Goal: Task Accomplishment & Management: Complete application form

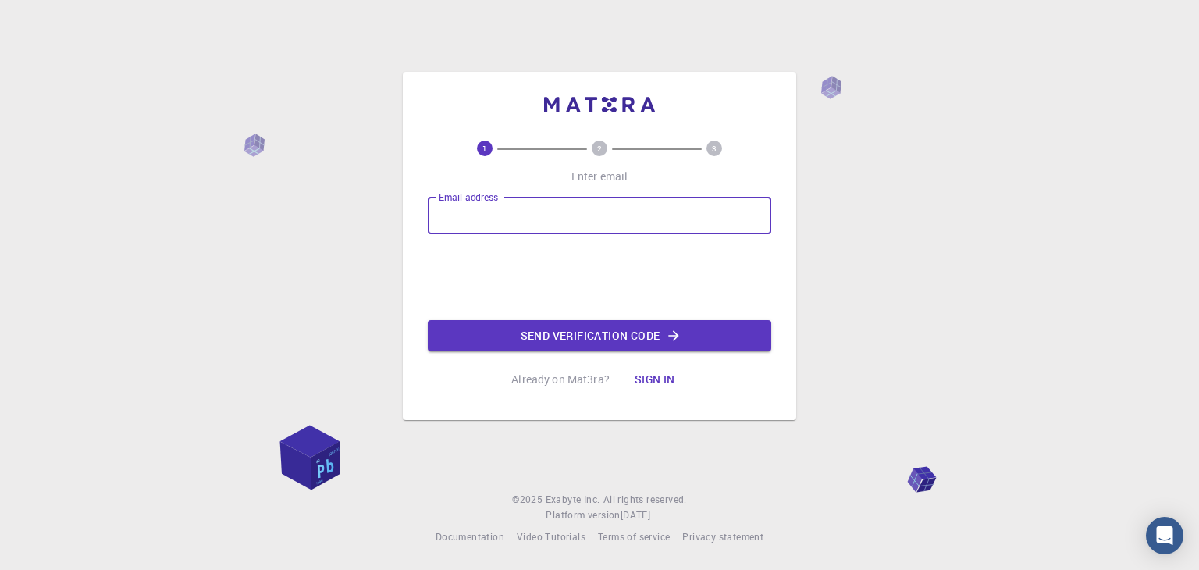
click at [505, 226] on input "Email address" at bounding box center [599, 215] width 343 height 37
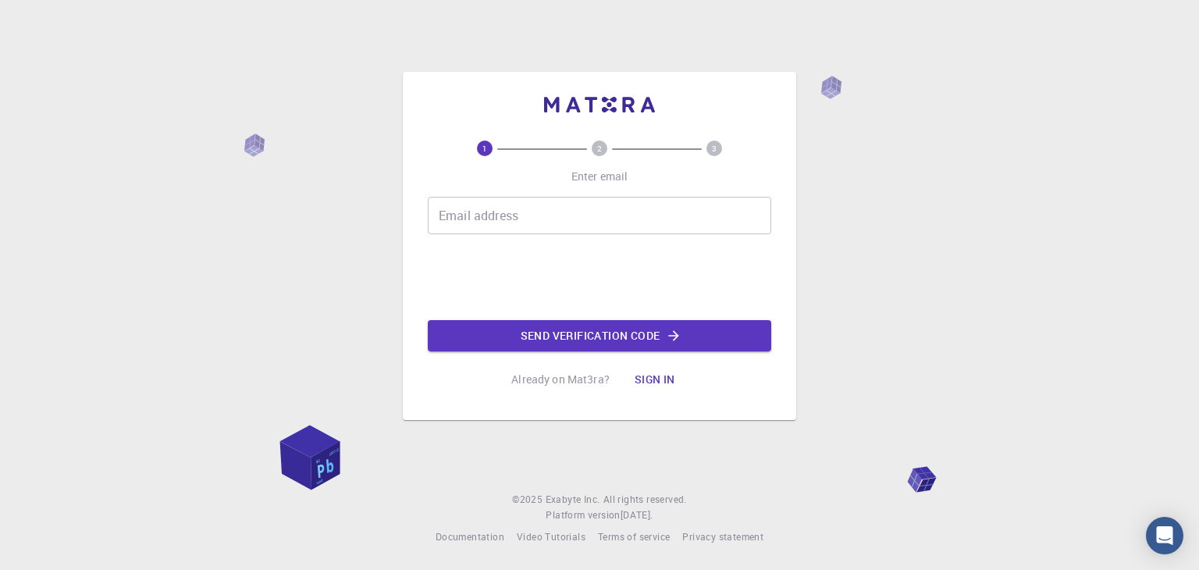
click at [571, 210] on input "Email address" at bounding box center [599, 215] width 343 height 37
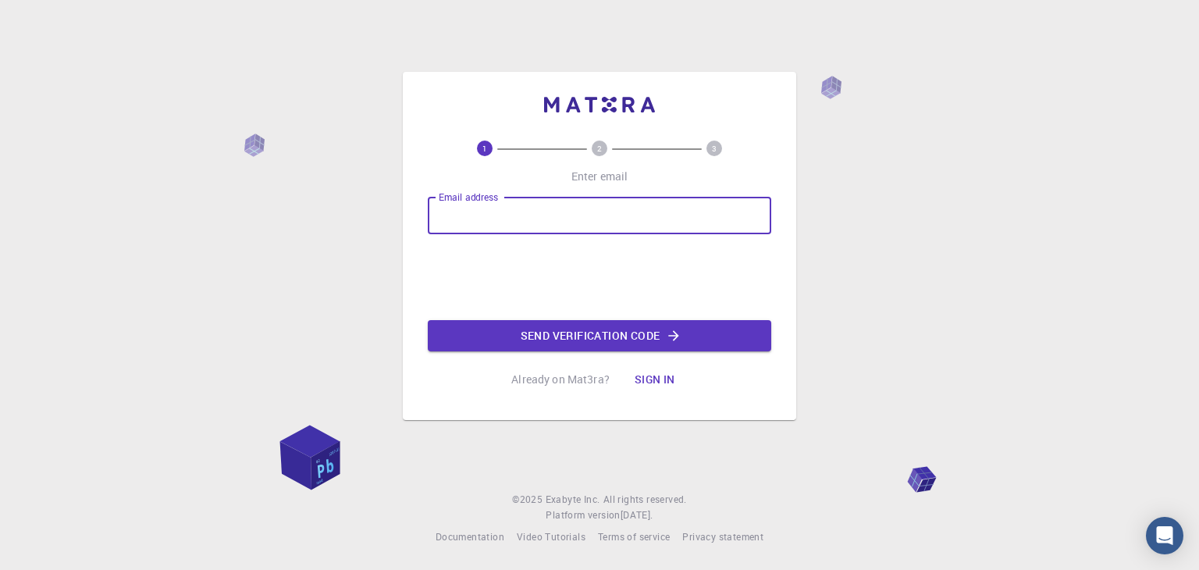
type input "[EMAIL_ADDRESS][DOMAIN_NAME]"
click at [603, 336] on button "Send verification code" at bounding box center [599, 335] width 343 height 31
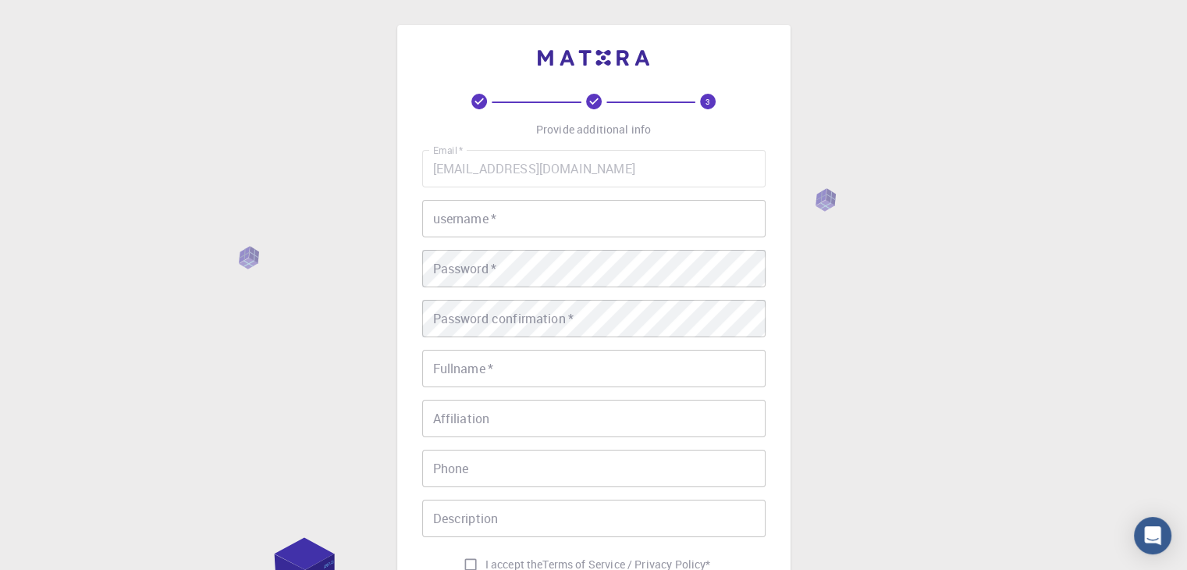
click at [550, 230] on input "username   *" at bounding box center [593, 218] width 343 height 37
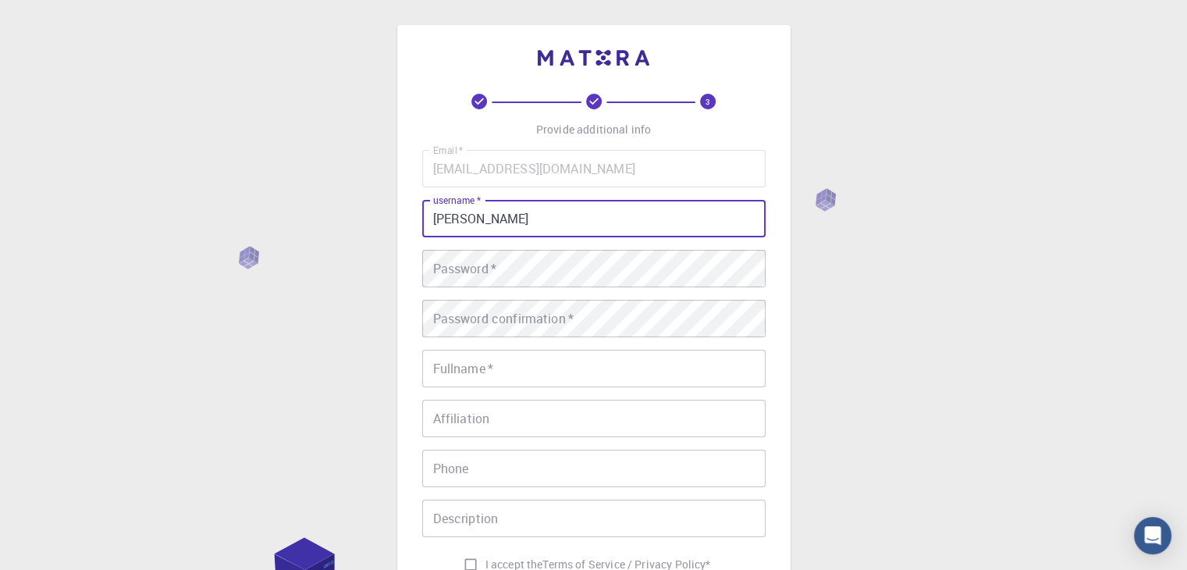
type input "[PERSON_NAME]"
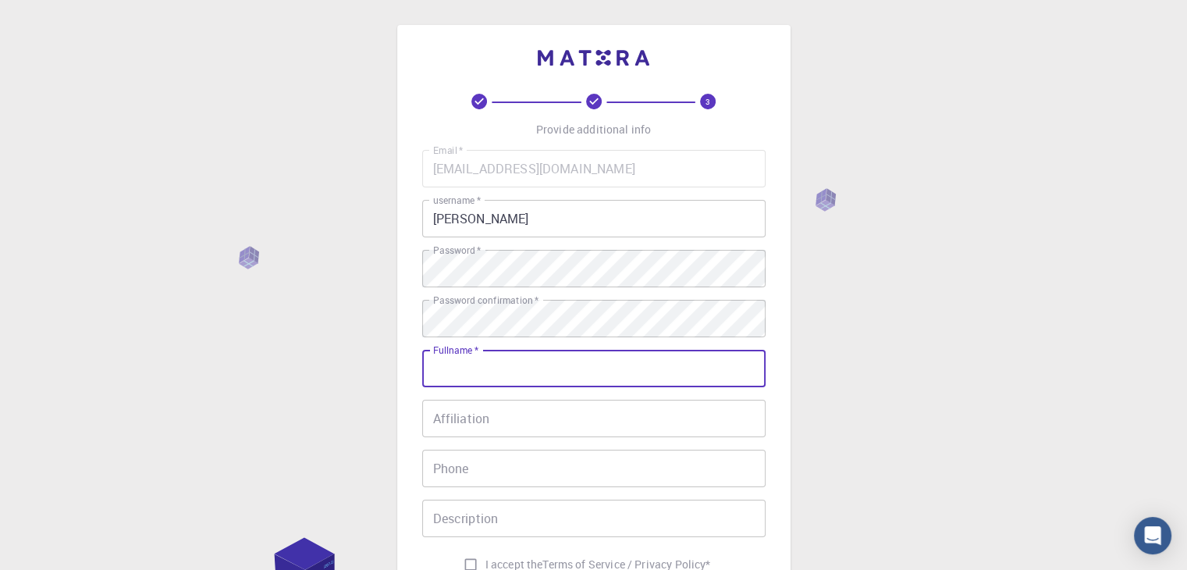
click at [523, 362] on input "Fullname   *" at bounding box center [593, 368] width 343 height 37
click at [522, 369] on input "chaitanyaretawde" at bounding box center [593, 368] width 343 height 37
type input "chaitanyaretawade"
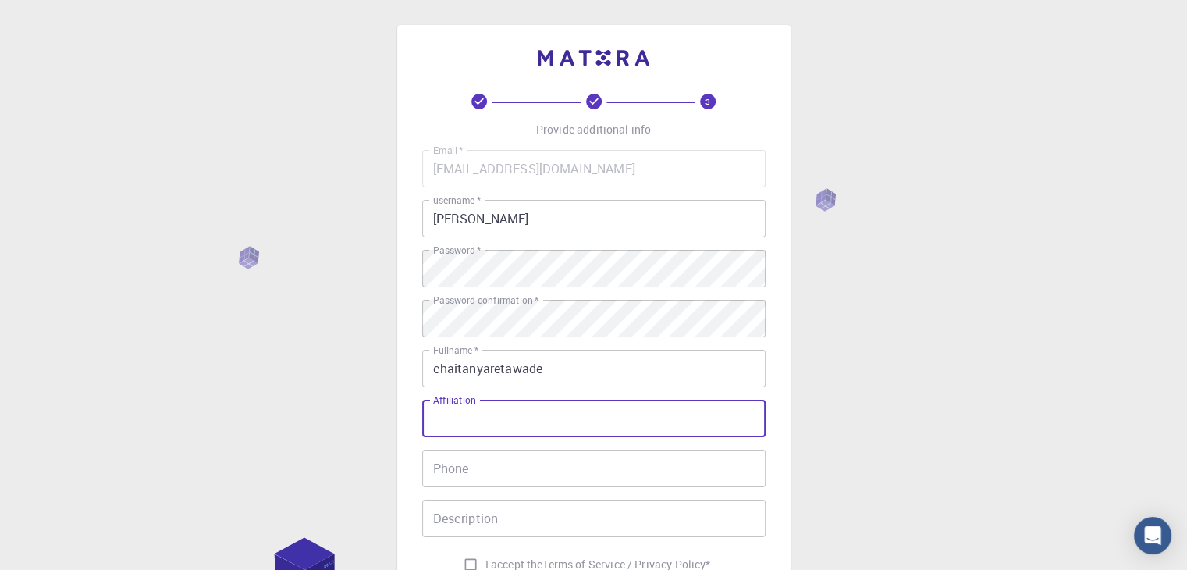
click at [526, 410] on input "Affiliation" at bounding box center [593, 418] width 343 height 37
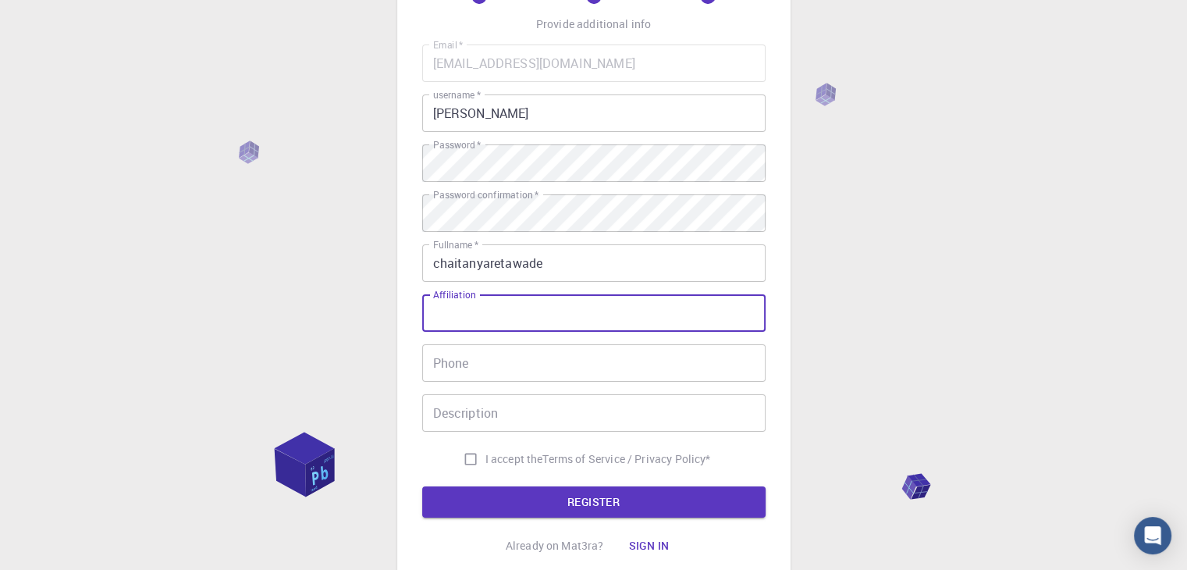
scroll to position [106, 0]
type input "student"
click at [524, 371] on input "Phone" at bounding box center [593, 361] width 343 height 37
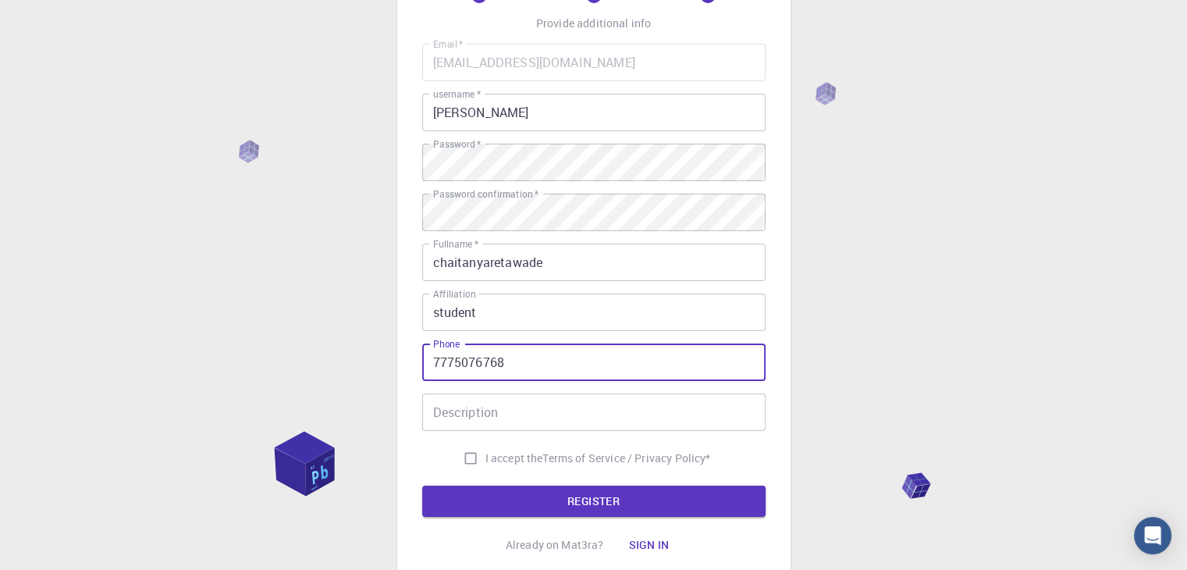
type input "7775076768"
click at [456, 446] on input "I accept the Terms of Service / Privacy Policy *" at bounding box center [471, 458] width 30 height 30
checkbox input "true"
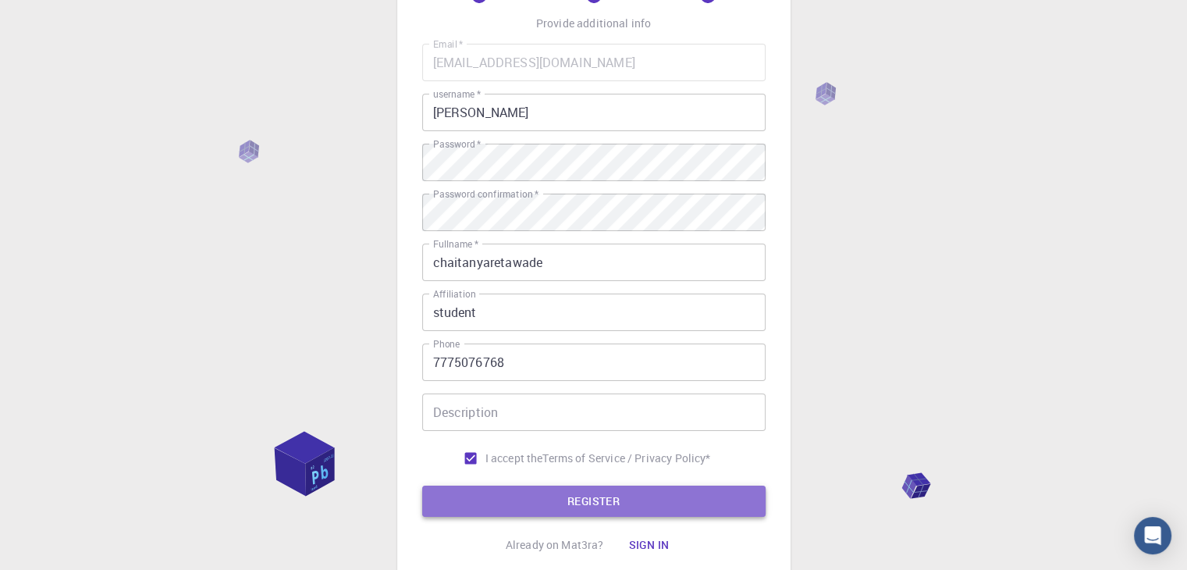
click at [511, 486] on button "REGISTER" at bounding box center [593, 501] width 343 height 31
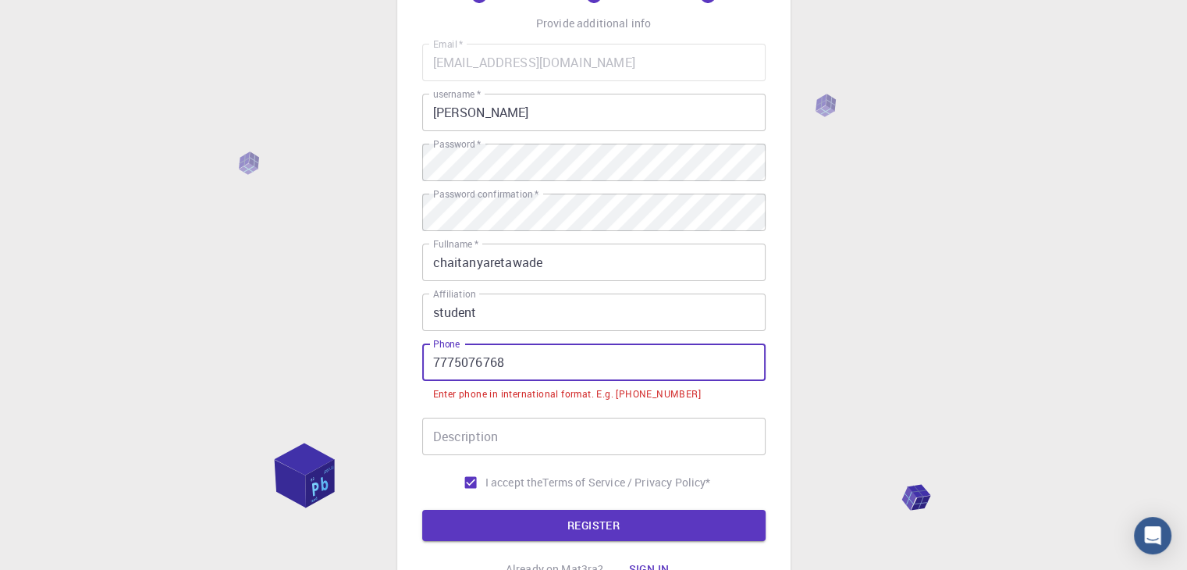
click at [436, 360] on input "7775076768" at bounding box center [593, 361] width 343 height 37
drag, startPoint x: 431, startPoint y: 359, endPoint x: 446, endPoint y: 371, distance: 18.9
click at [446, 371] on input "7775076768" at bounding box center [593, 361] width 343 height 37
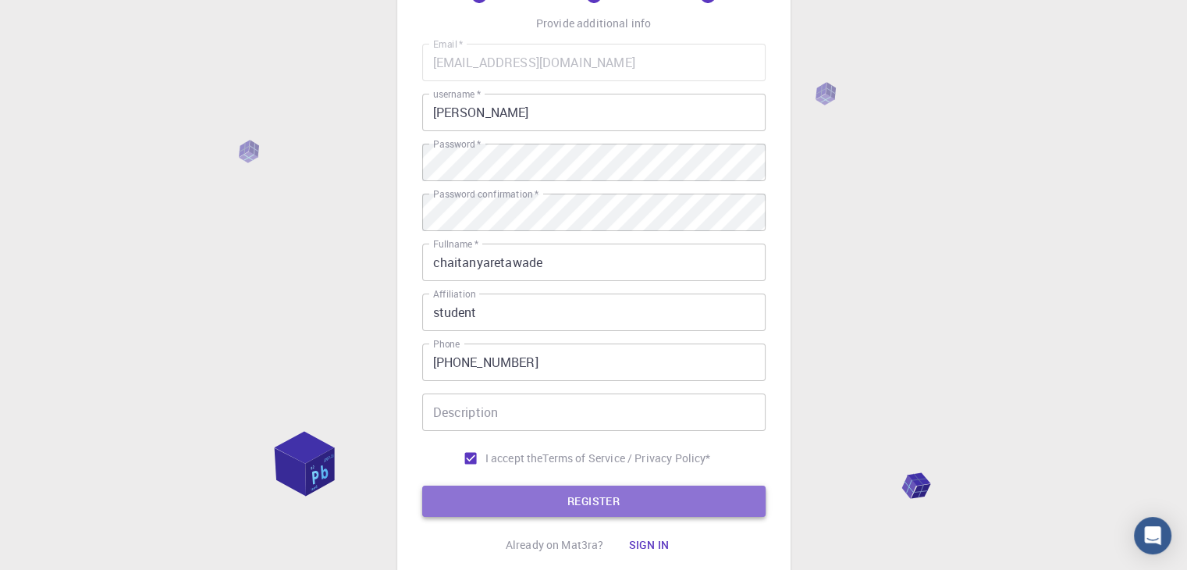
click at [535, 496] on button "REGISTER" at bounding box center [593, 501] width 343 height 31
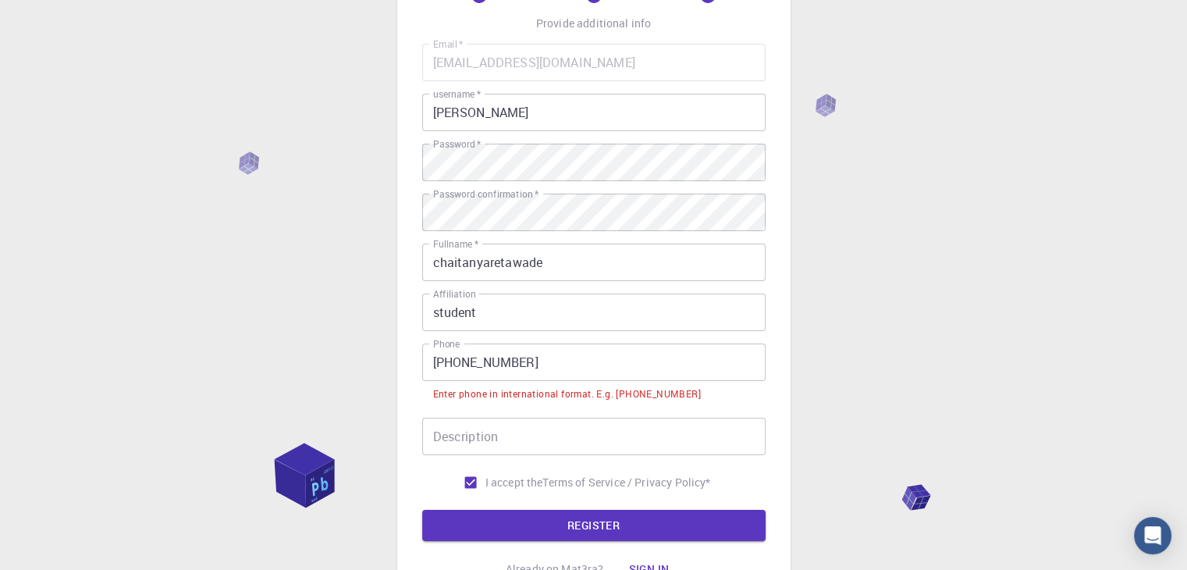
click at [459, 362] on input "[PHONE_NUMBER]" at bounding box center [593, 361] width 343 height 37
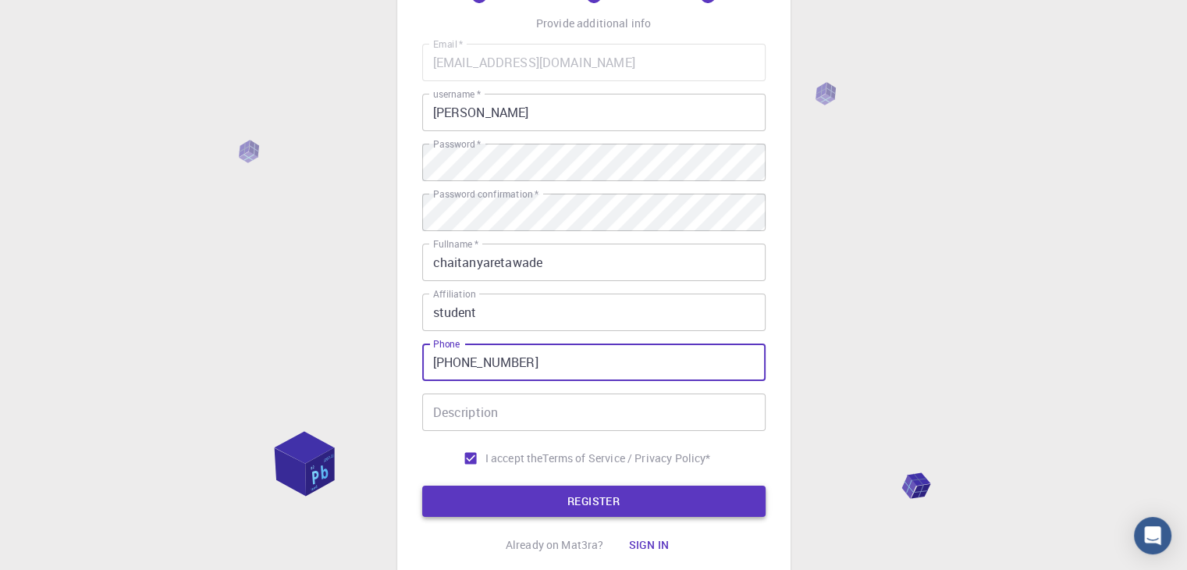
type input "[PHONE_NUMBER]"
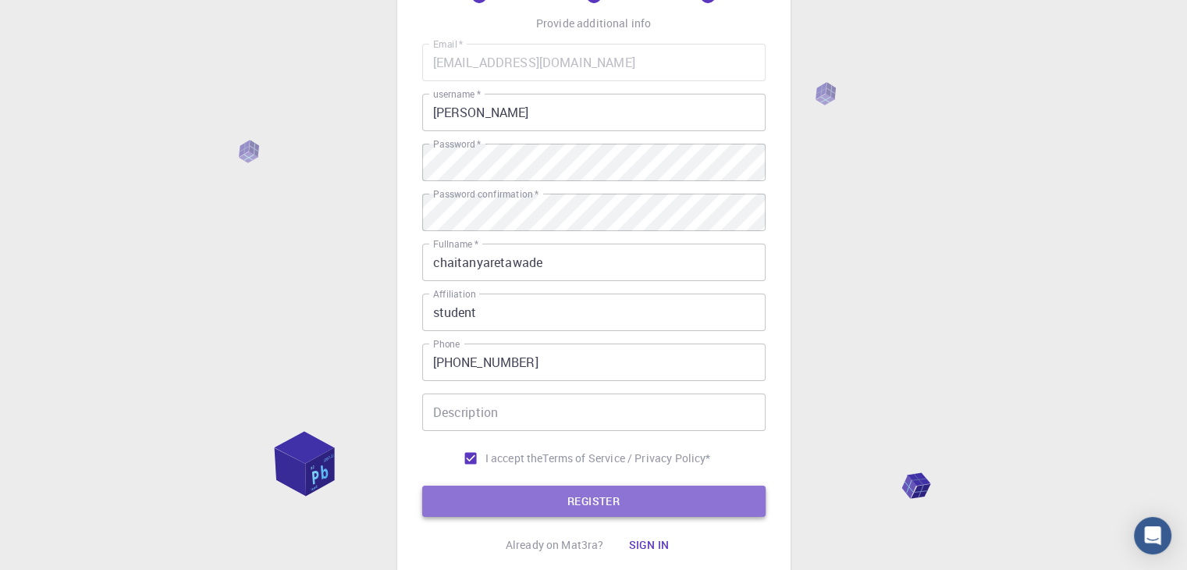
click at [498, 507] on button "REGISTER" at bounding box center [593, 501] width 343 height 31
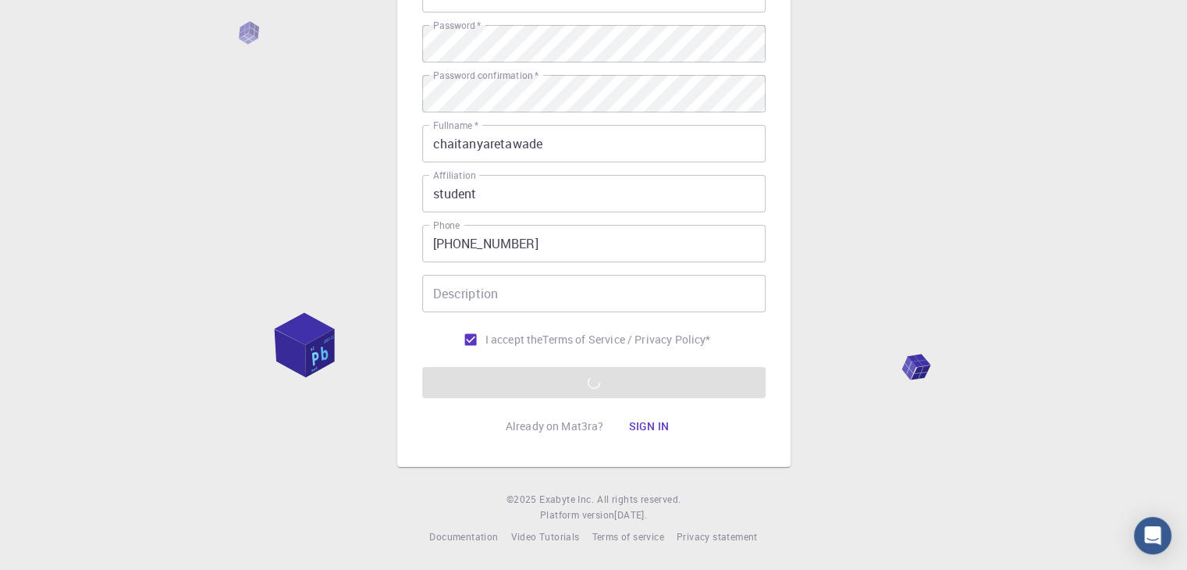
scroll to position [0, 0]
